Goal: Information Seeking & Learning: Understand process/instructions

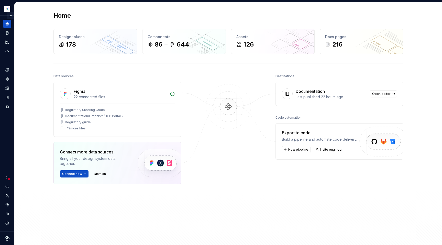
click at [10, 16] on button "Expand sidebar" at bounding box center [10, 15] width 7 height 7
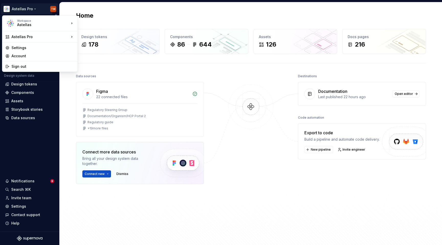
click at [22, 4] on html "Astellas Pro TW Version Current draft Home Documentation Analytics Code automat…" at bounding box center [221, 122] width 442 height 245
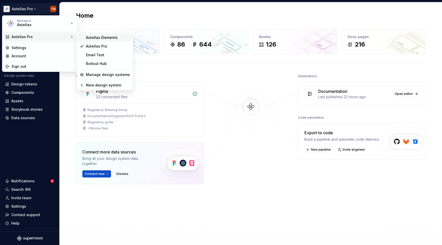
click at [101, 38] on div "Astellas Elements" at bounding box center [108, 37] width 44 height 5
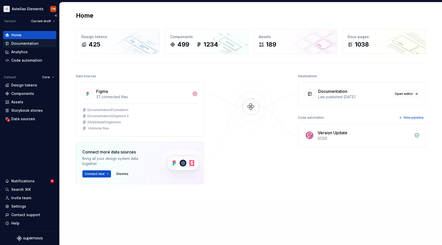
click at [29, 43] on div "Documentation" at bounding box center [24, 43] width 27 height 5
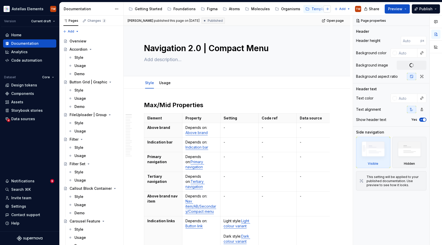
click at [327, 10] on button "button" at bounding box center [326, 8] width 7 height 7
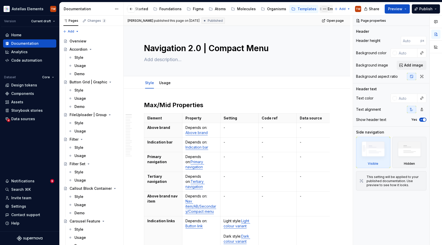
click at [321, 8] on button "Page tree" at bounding box center [324, 9] width 6 height 6
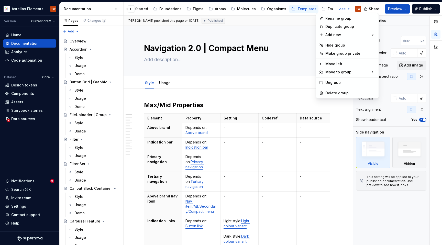
click at [329, 8] on html "Astellas Elements TW Version Current draft Home Documentation Analytics Code au…" at bounding box center [221, 122] width 442 height 245
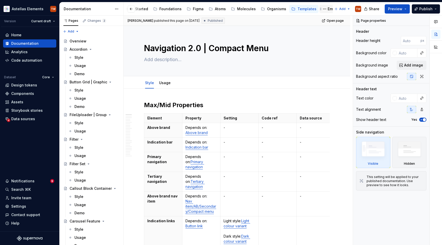
click at [327, 8] on div "Email" at bounding box center [331, 8] width 9 height 5
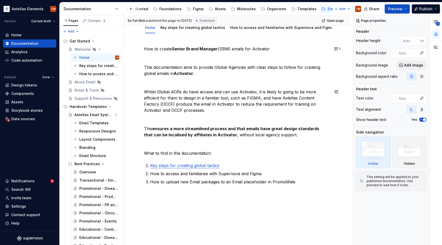
scroll to position [62, 0]
click at [93, 66] on div "Key steps for creating global tactics" at bounding box center [91, 65] width 25 height 5
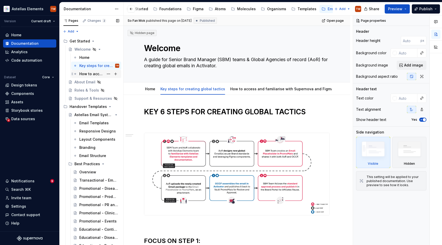
click at [88, 74] on div "How to access and familiarise with Supernova and Figma" at bounding box center [91, 73] width 25 height 5
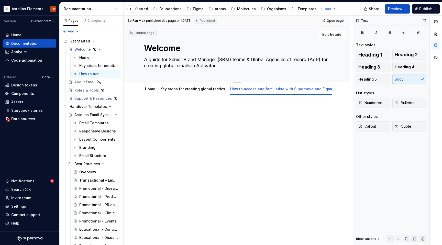
type textarea "*"
